Goal: Information Seeking & Learning: Learn about a topic

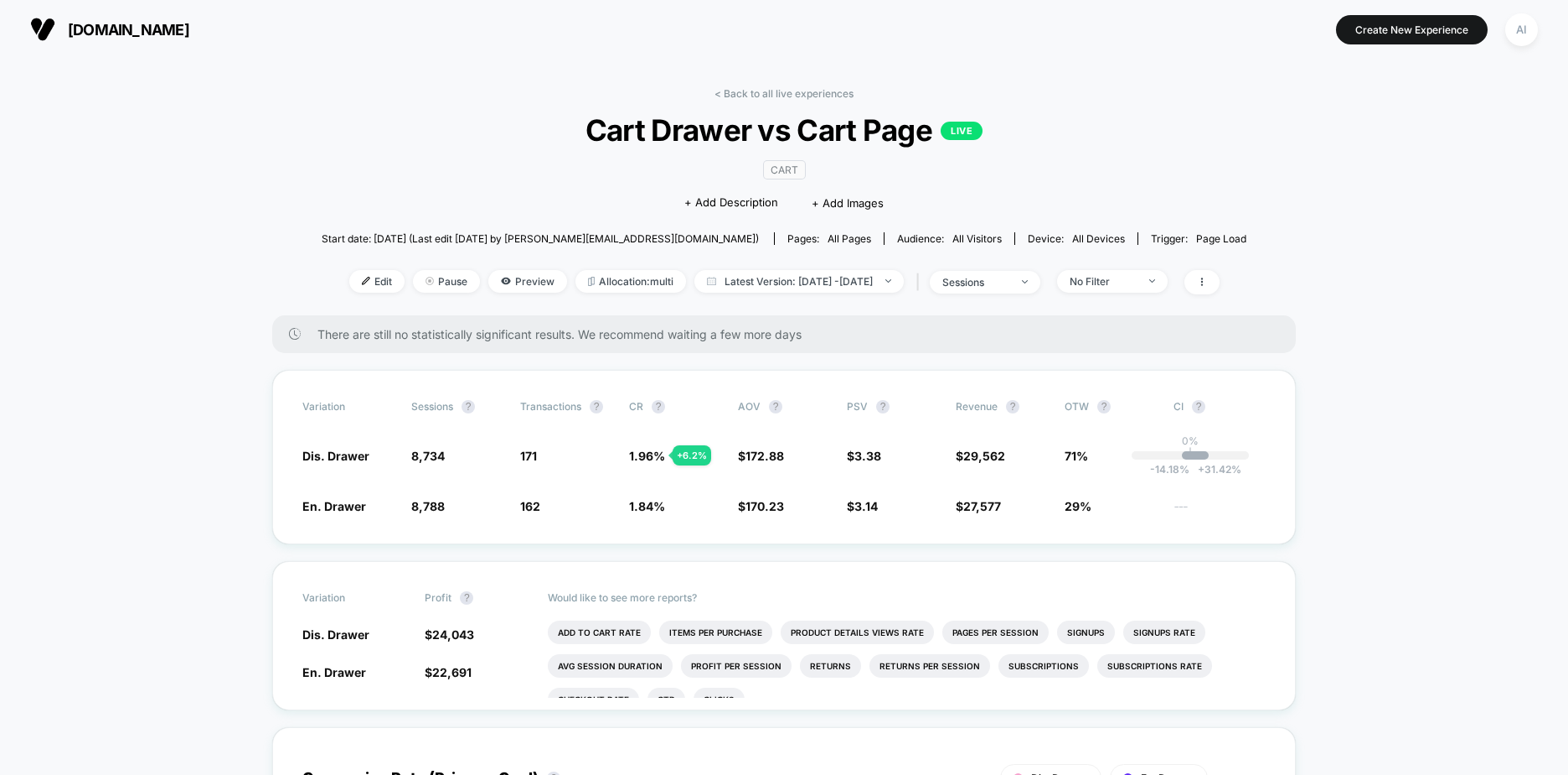
click at [834, 286] on span "Latest Version: [DATE] - [DATE]" at bounding box center [799, 282] width 210 height 23
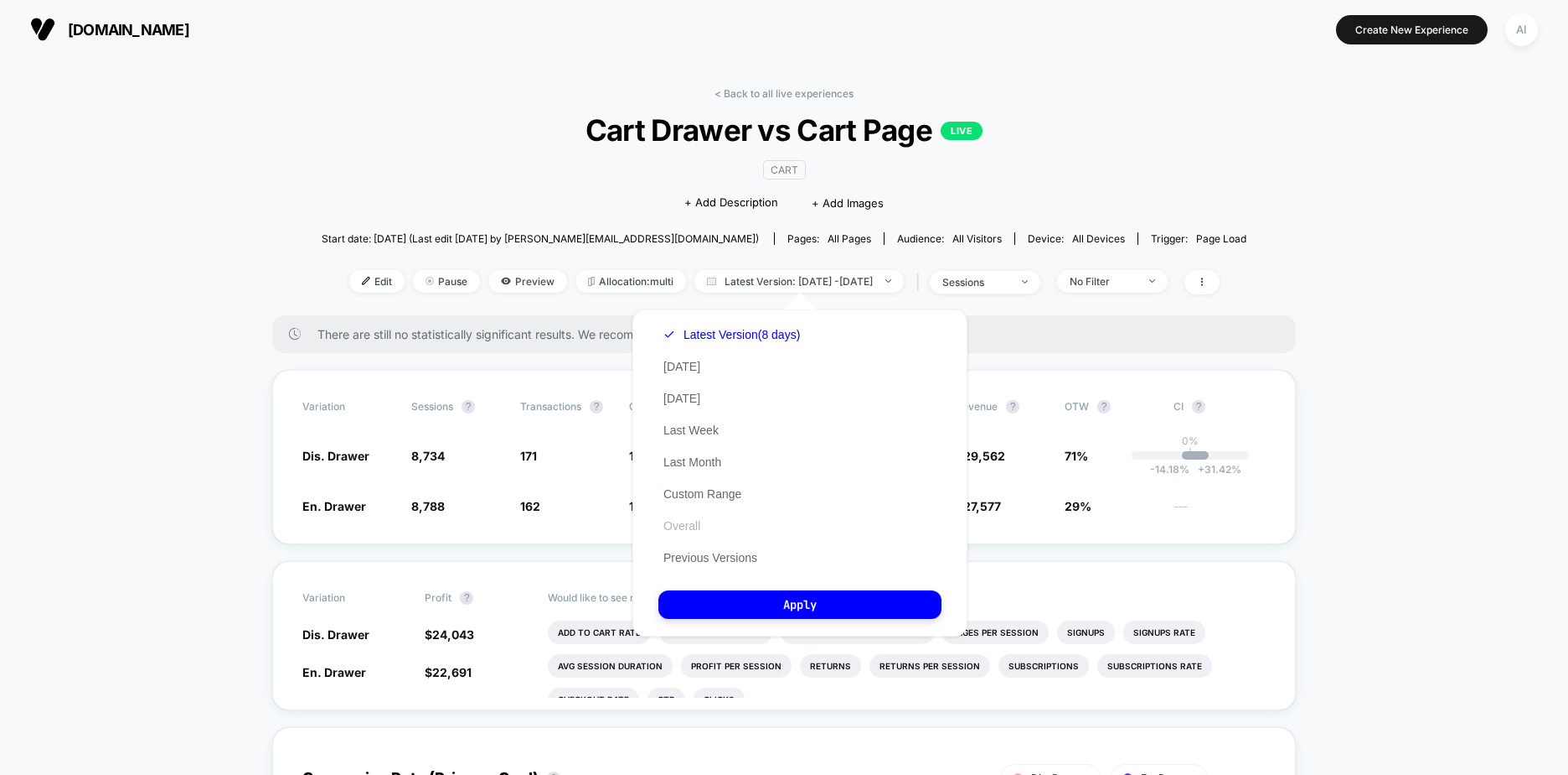
click at [688, 522] on button "Overall" at bounding box center [682, 525] width 47 height 15
click at [768, 604] on button "Apply" at bounding box center [800, 605] width 283 height 28
